Goal: Navigation & Orientation: Find specific page/section

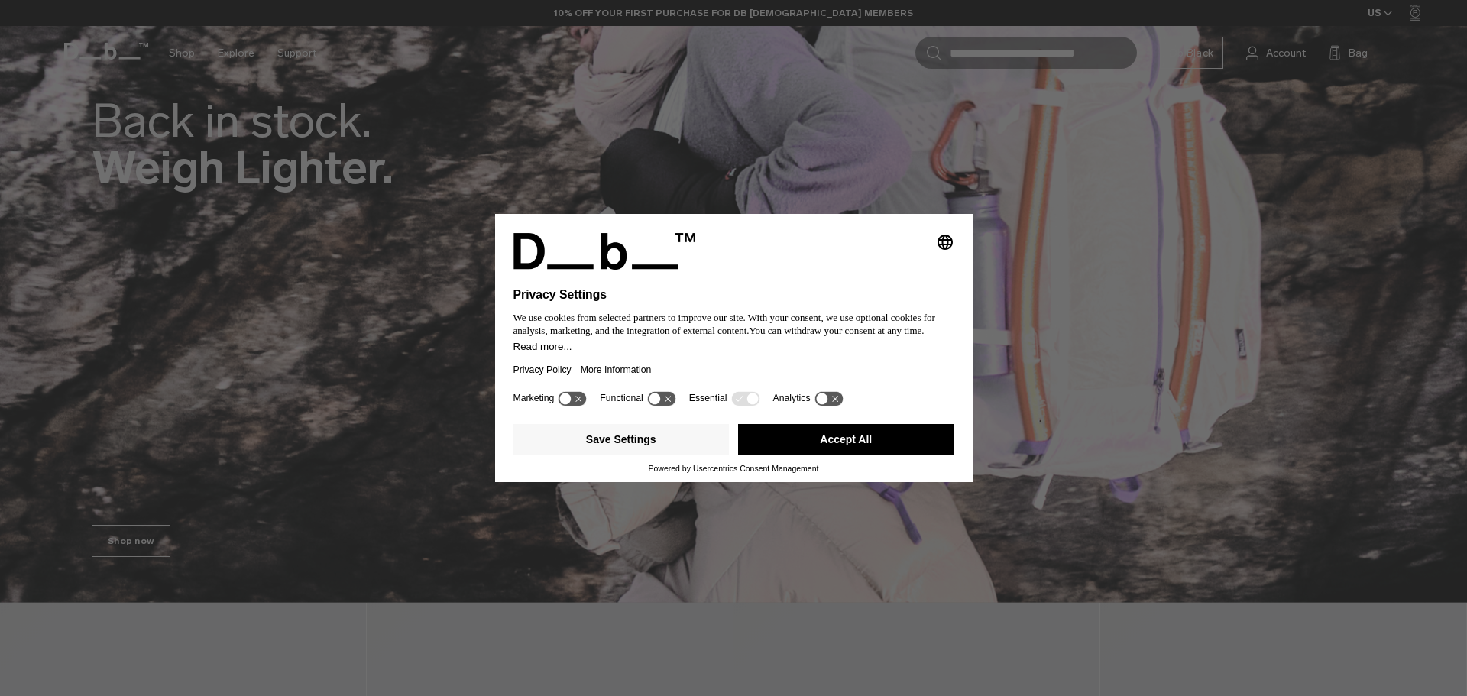
click at [774, 435] on button "Accept All" at bounding box center [846, 439] width 216 height 31
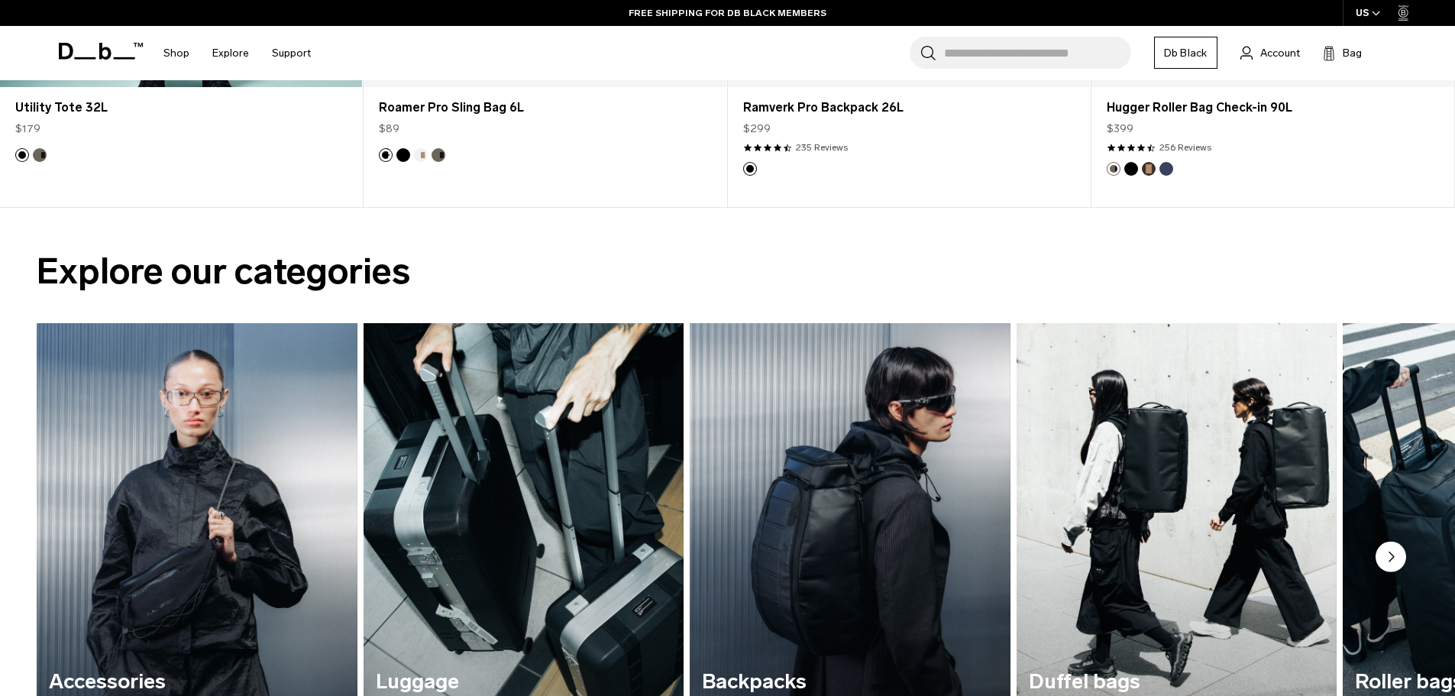
scroll to position [1444, 0]
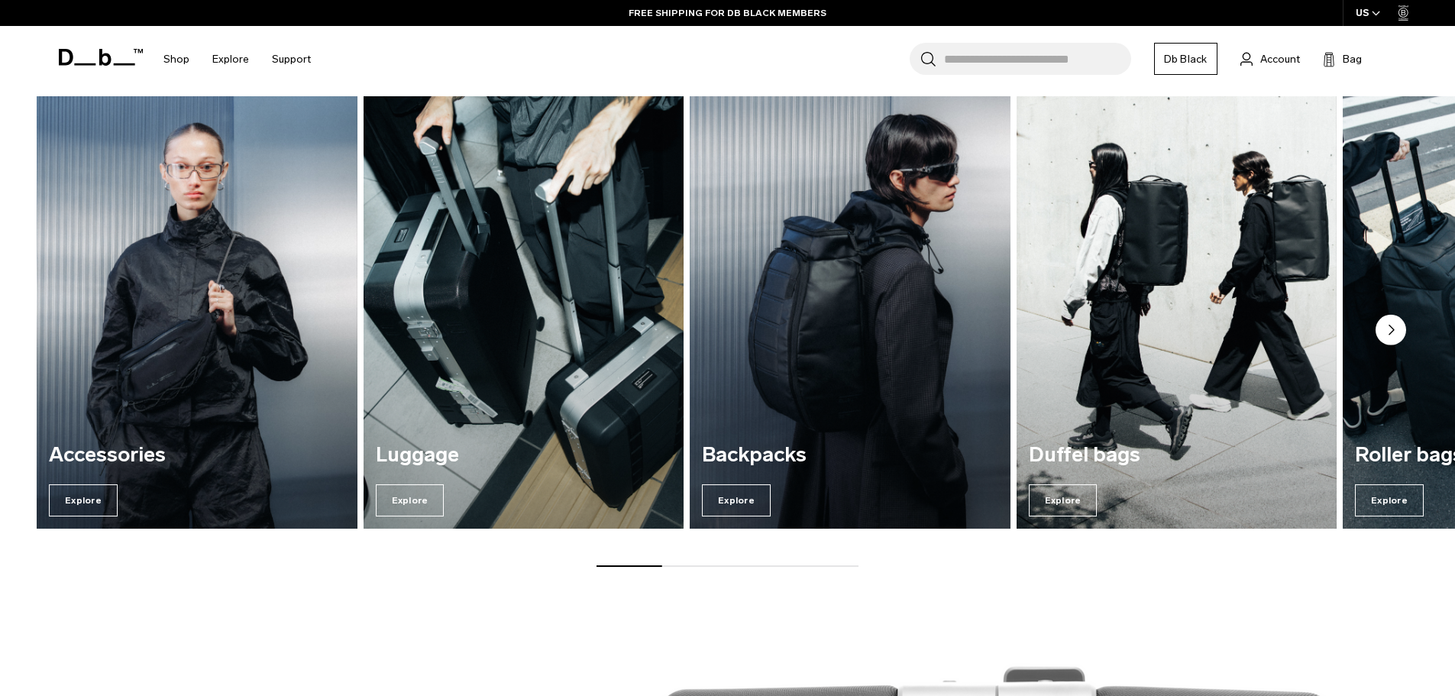
click at [774, 326] on img "3 / 7" at bounding box center [850, 311] width 330 height 445
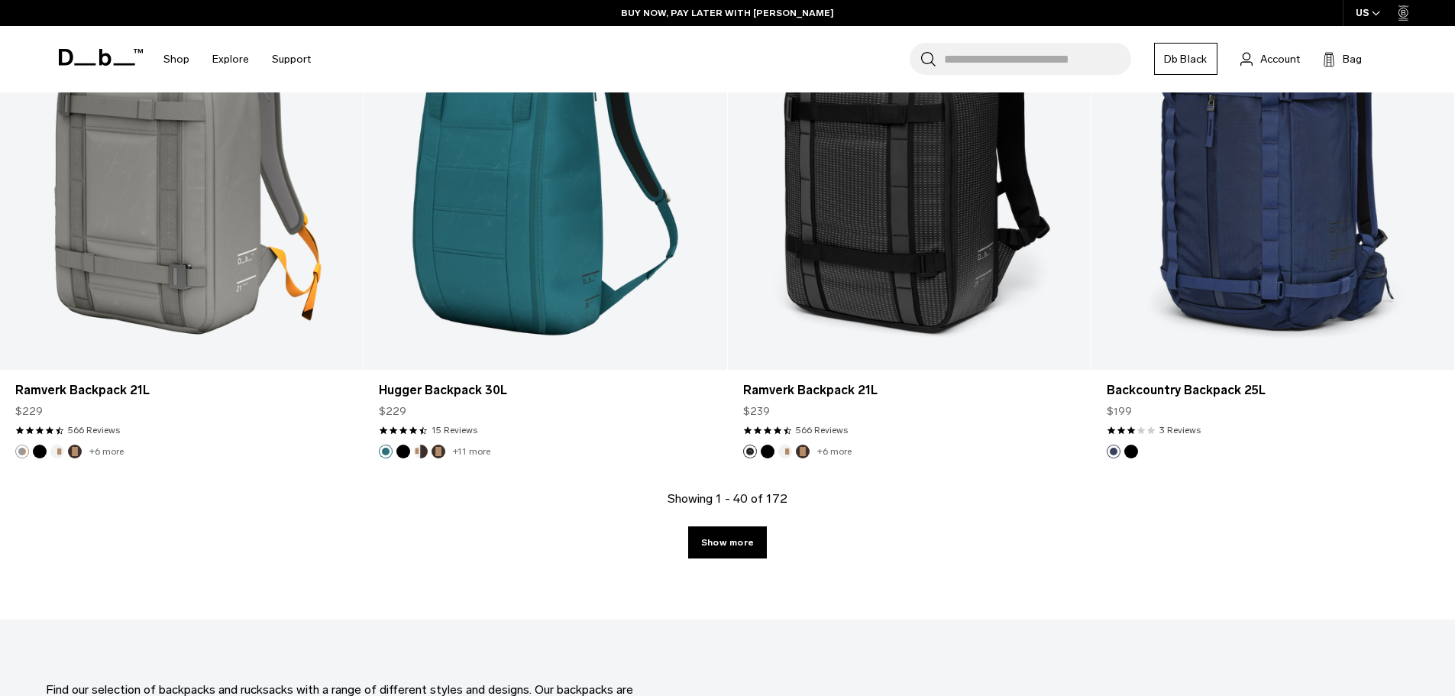
scroll to position [5195, 0]
